Goal: Check status: Check status

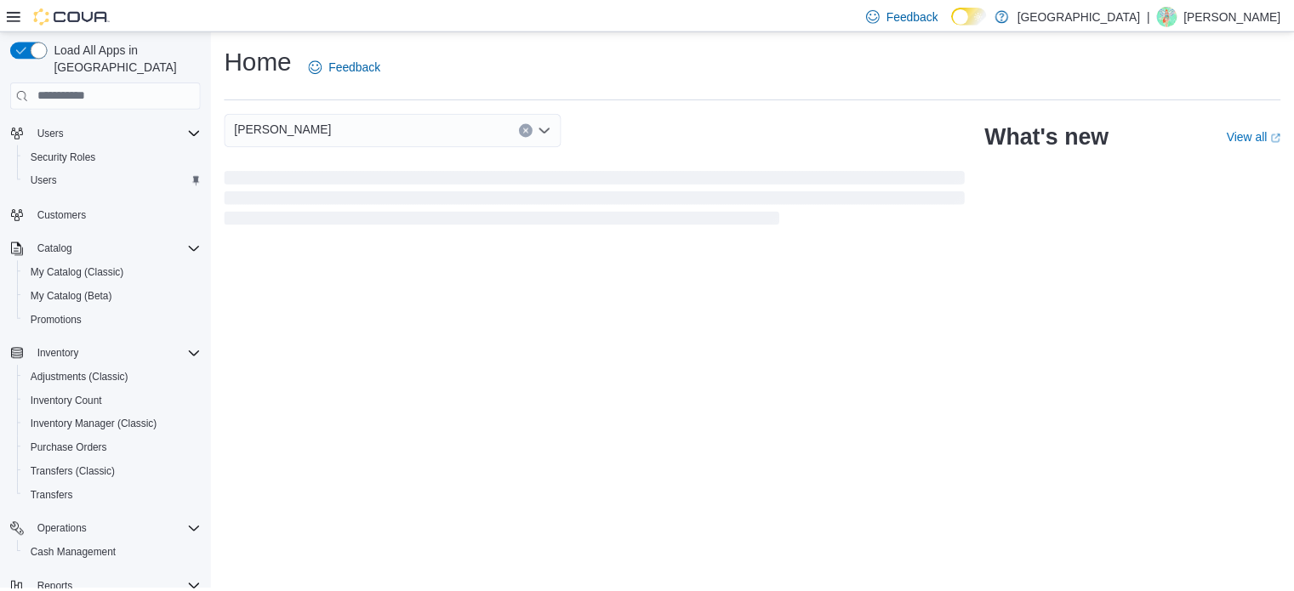
scroll to position [218, 0]
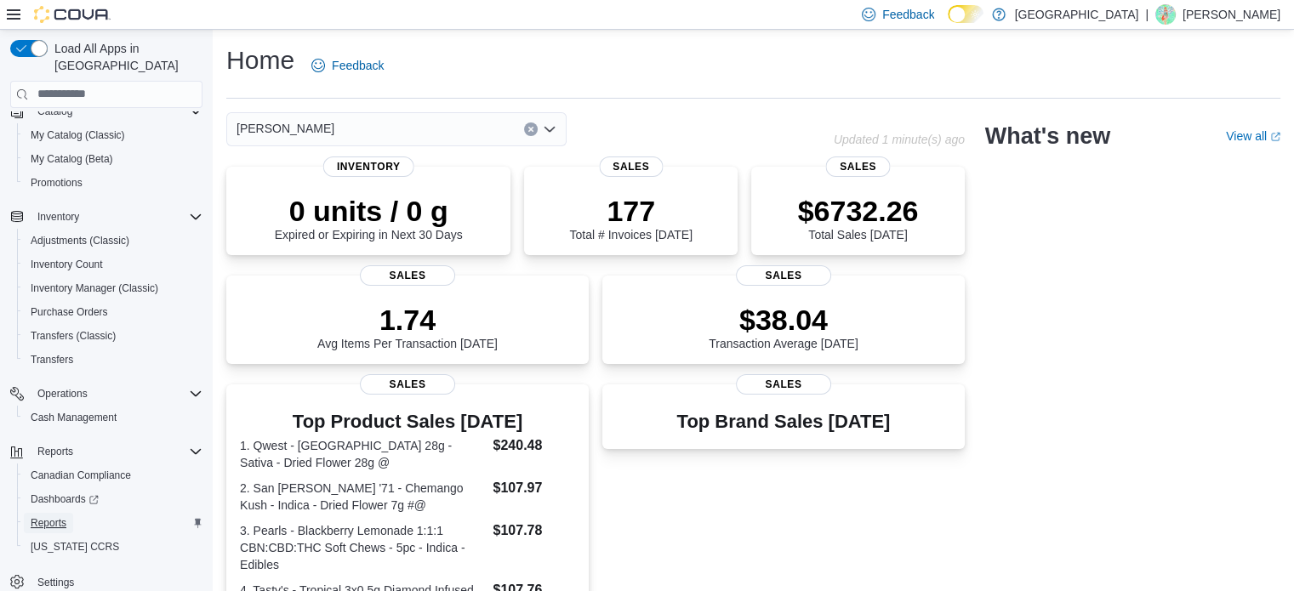
click at [49, 516] on span "Reports" at bounding box center [49, 523] width 36 height 14
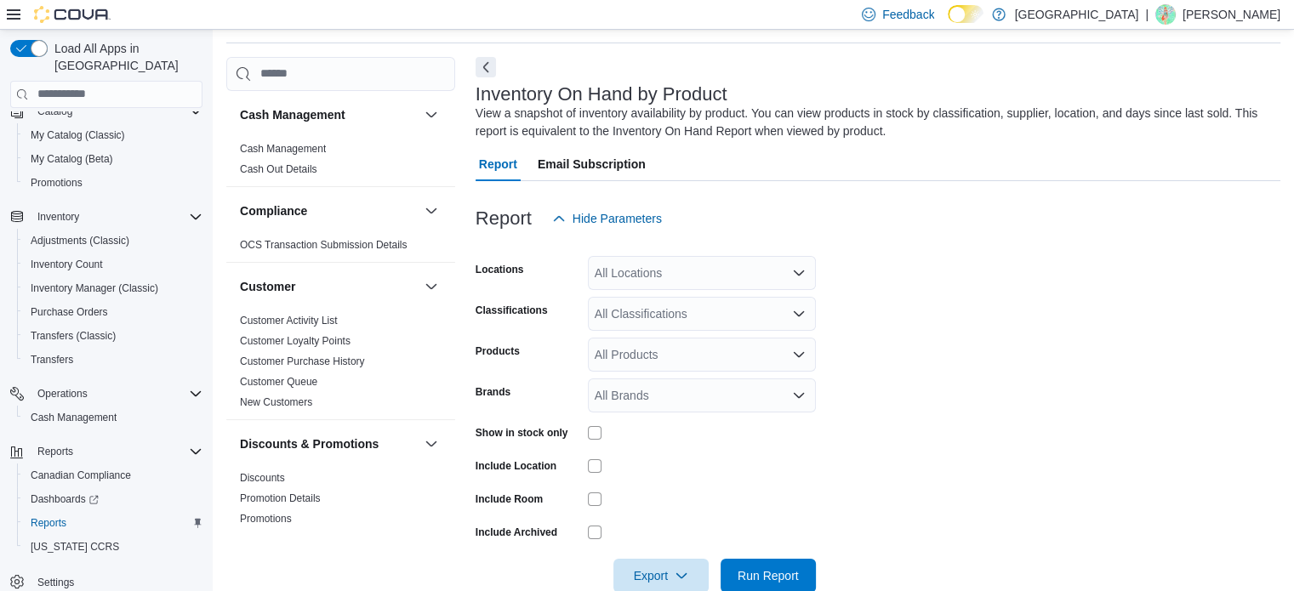
scroll to position [57, 0]
click at [654, 271] on div "All Locations" at bounding box center [702, 271] width 228 height 34
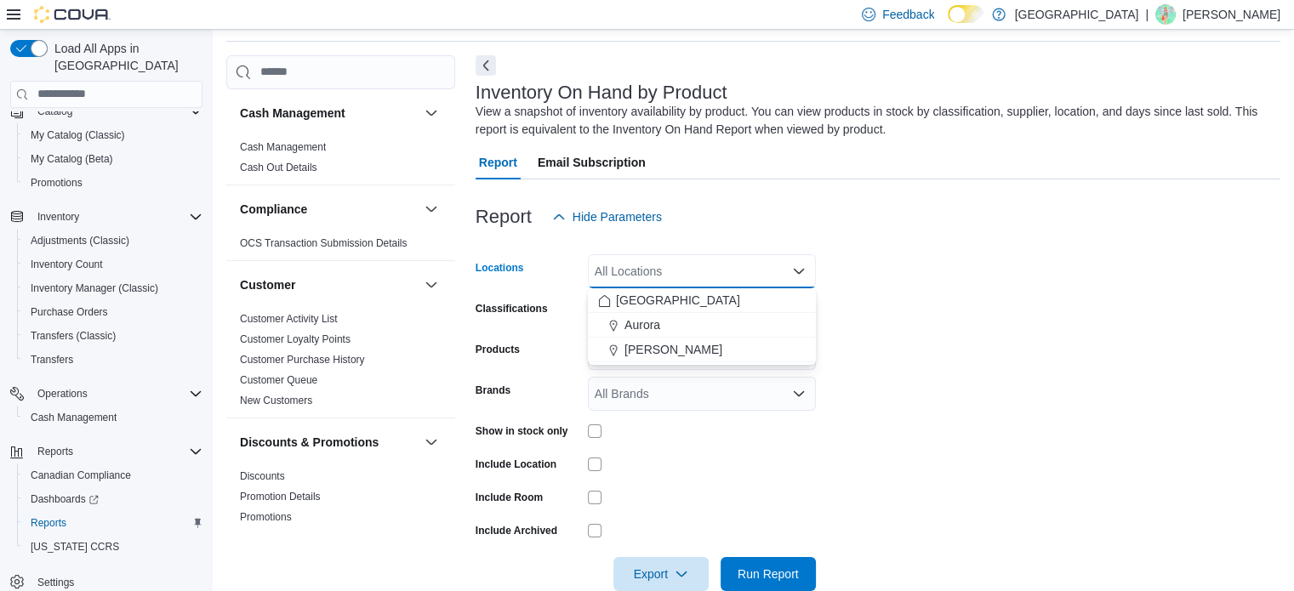
click at [1130, 340] on form "Locations All Locations Combo box. Selected. Combo box input. All Locations. Ty…" at bounding box center [877, 412] width 805 height 357
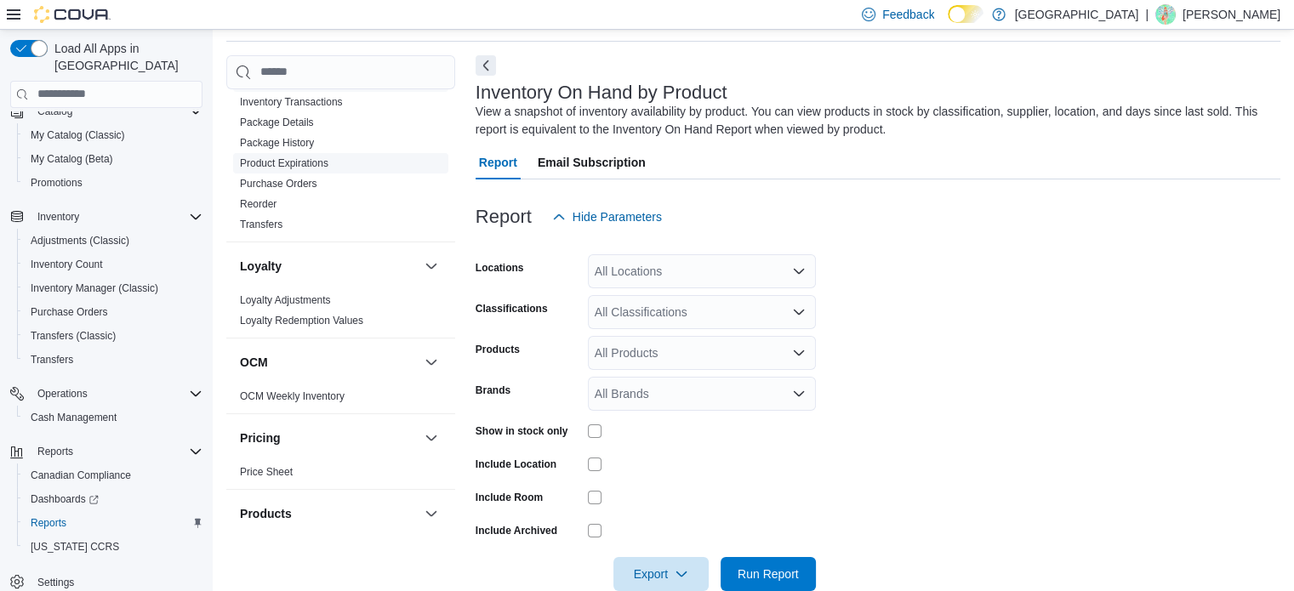
scroll to position [936, 0]
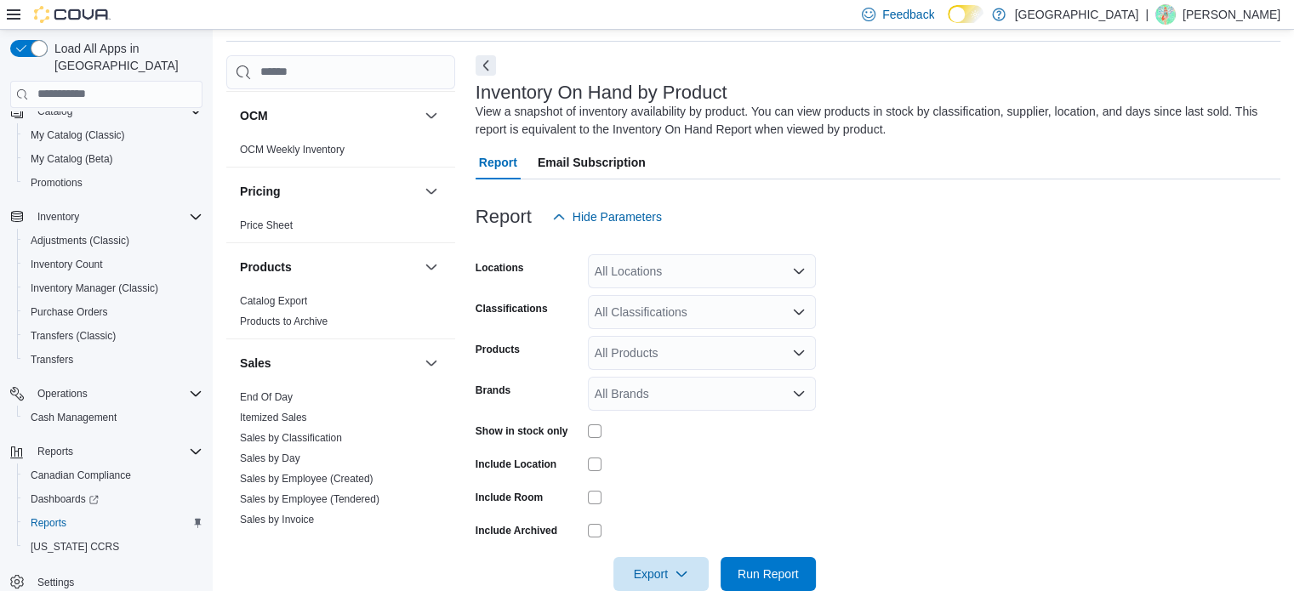
click at [282, 391] on link "End Of Day" at bounding box center [266, 397] width 53 height 12
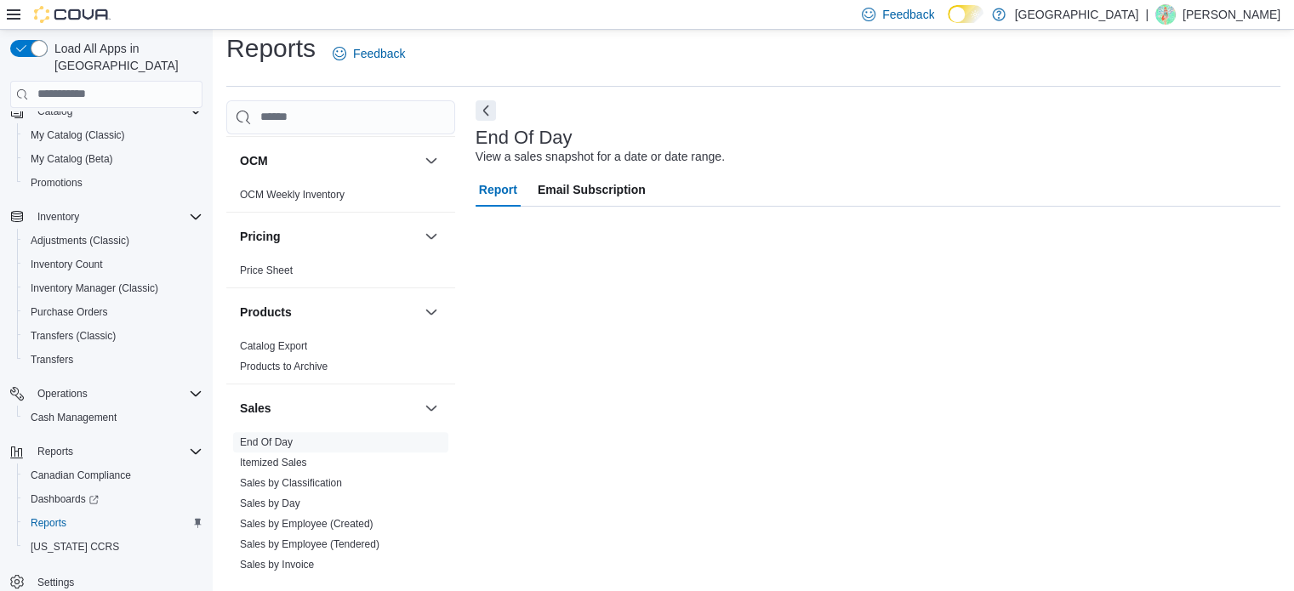
scroll to position [11, 0]
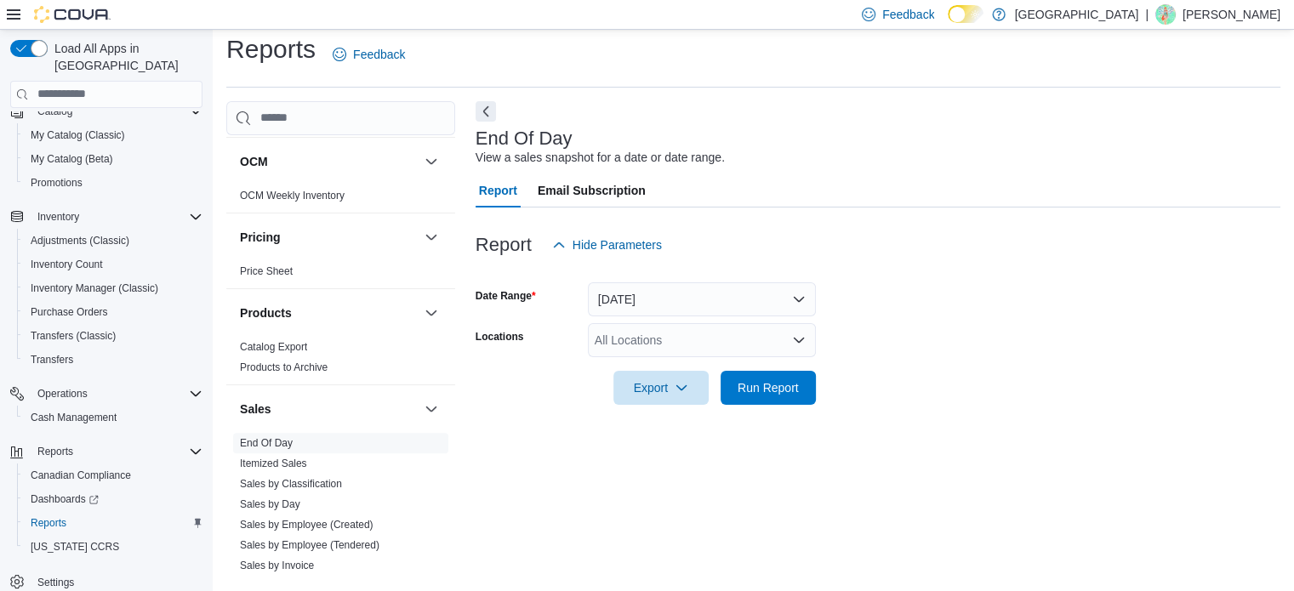
click at [707, 346] on div "All Locations" at bounding box center [702, 340] width 228 height 34
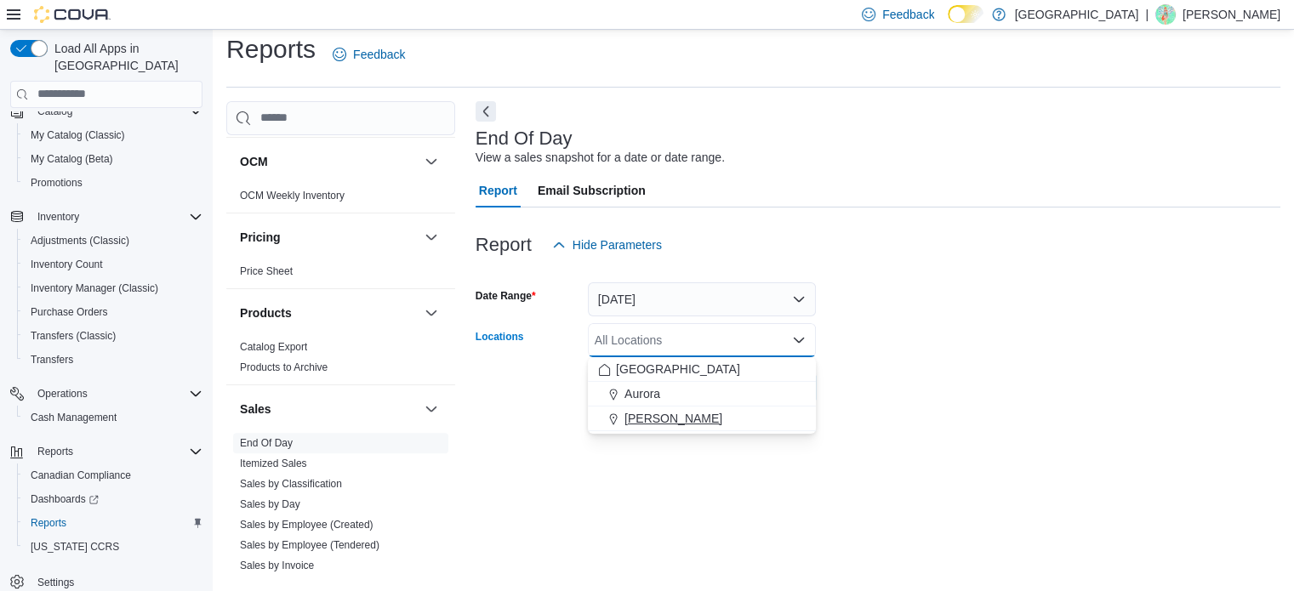
click at [670, 417] on span "[PERSON_NAME]" at bounding box center [673, 418] width 98 height 17
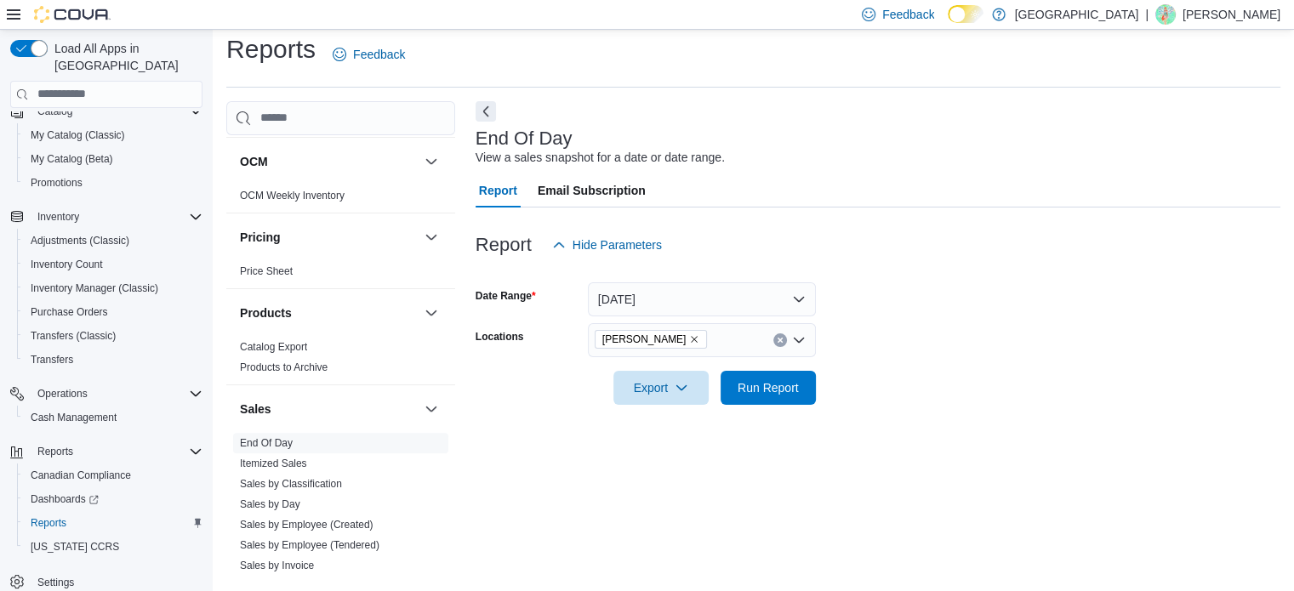
drag, startPoint x: 646, startPoint y: 566, endPoint x: 761, endPoint y: 407, distance: 195.5
click at [669, 530] on div "End Of Day View a sales snapshot for a date or date range. Report Email Subscri…" at bounding box center [877, 339] width 805 height 477
click at [788, 373] on span "Run Report" at bounding box center [768, 387] width 75 height 34
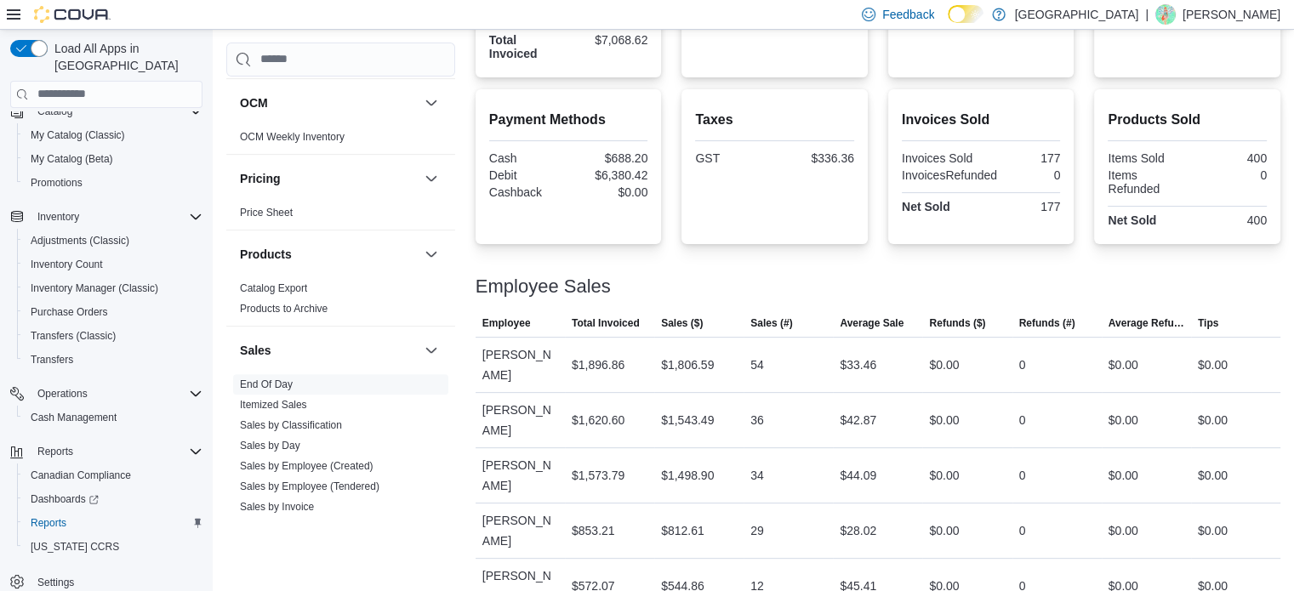
scroll to position [539, 0]
